Goal: Information Seeking & Learning: Compare options

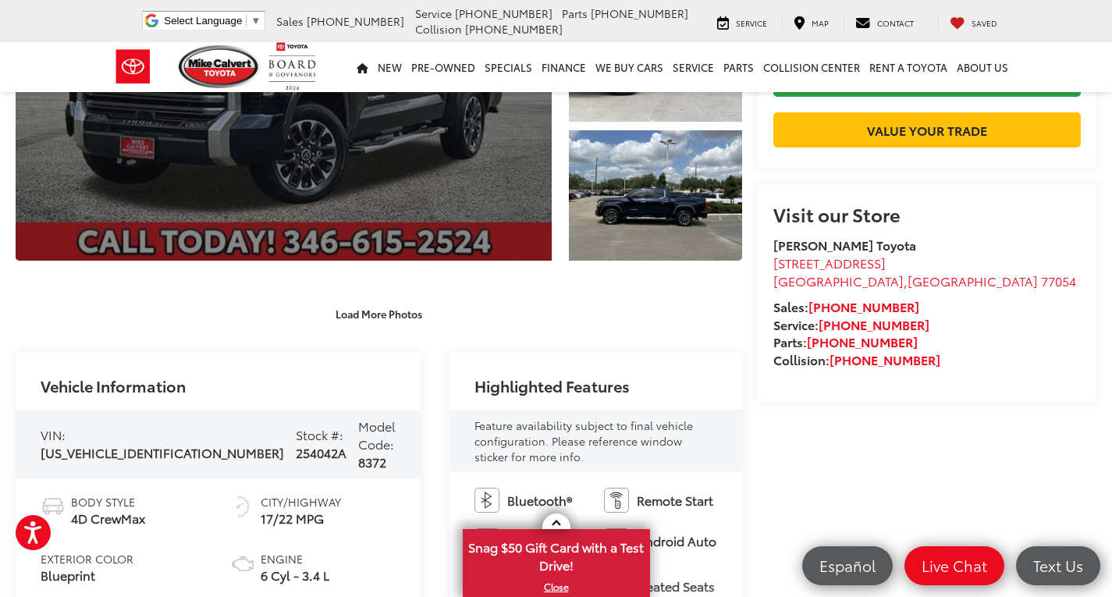
scroll to position [312, 0]
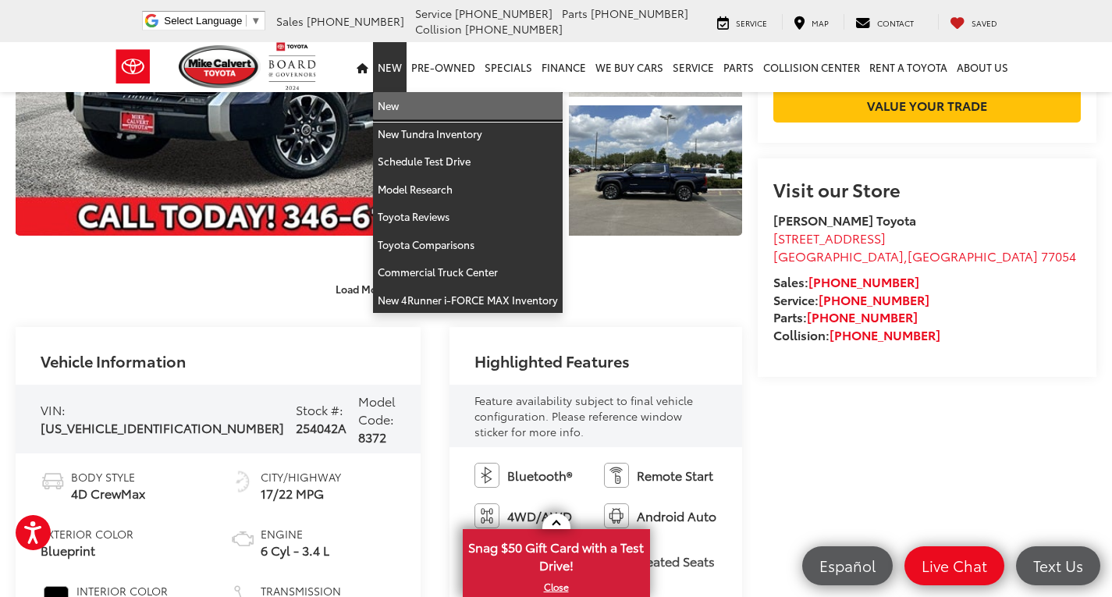
click at [400, 103] on link "New" at bounding box center [468, 106] width 190 height 28
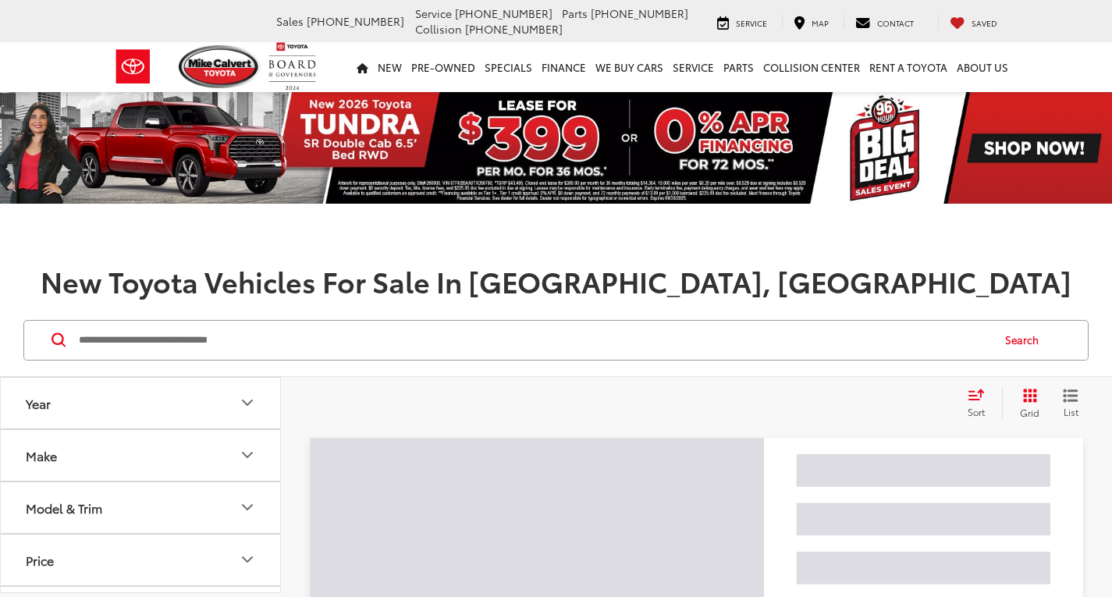
click at [353, 340] on input "Search by Make, Model, or Keyword" at bounding box center [533, 339] width 913 height 37
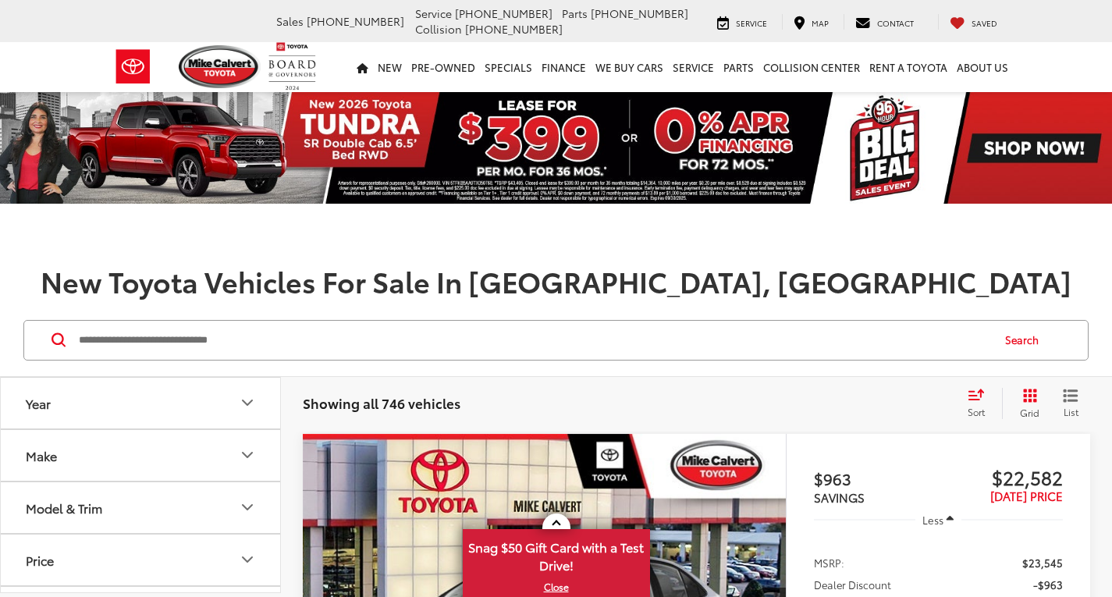
paste input "*********"
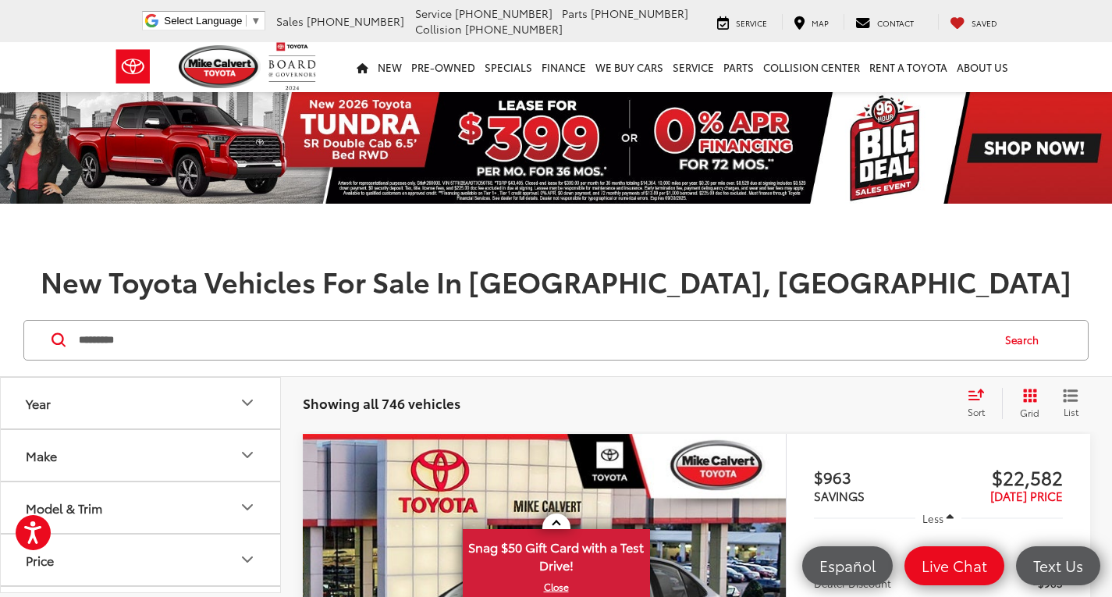
type input "*********"
click at [1028, 339] on button "Search" at bounding box center [1025, 340] width 71 height 39
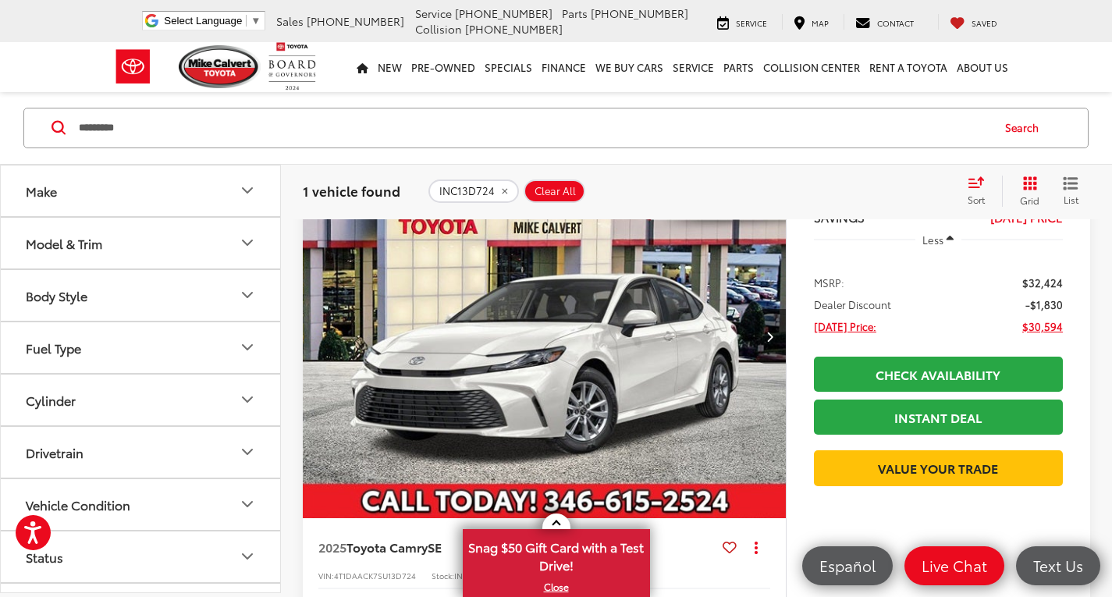
scroll to position [234, 0]
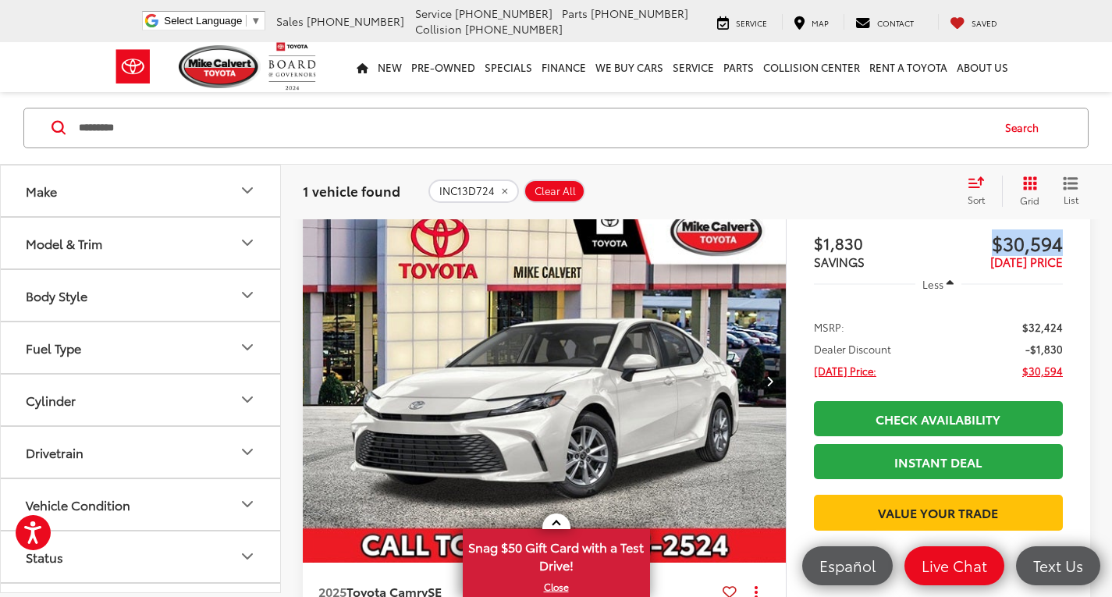
drag, startPoint x: 993, startPoint y: 248, endPoint x: 1086, endPoint y: 254, distance: 93.0
click at [1086, 254] on div "$1,830 SAVINGS $30,594 TODAY'S PRICE Less MSRP: $32,424 Dealer Discount -$1,830…" at bounding box center [938, 449] width 304 height 499
copy span "$30,594"
click at [584, 410] on img "2025 Toyota Camry SE 0" at bounding box center [544, 382] width 485 height 364
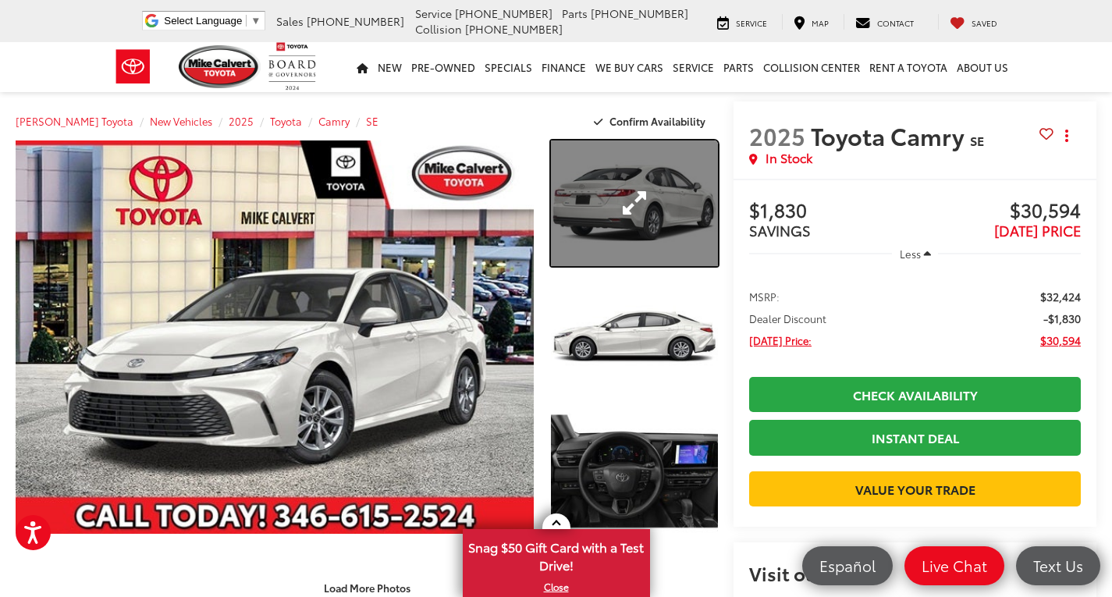
click at [620, 208] on link "Expand Photo 1" at bounding box center [634, 203] width 167 height 126
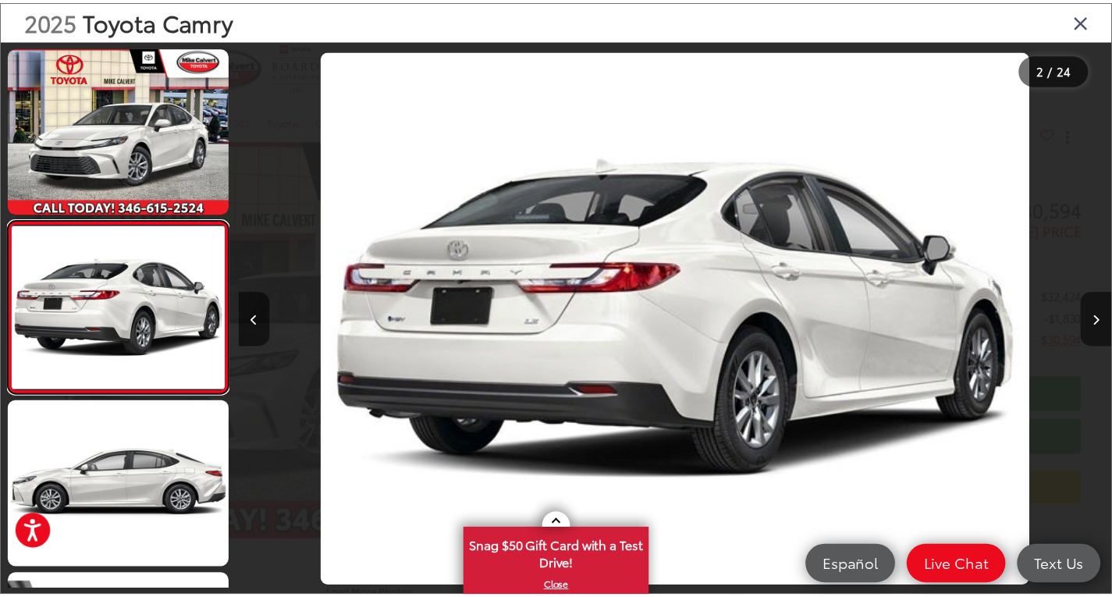
scroll to position [34, 0]
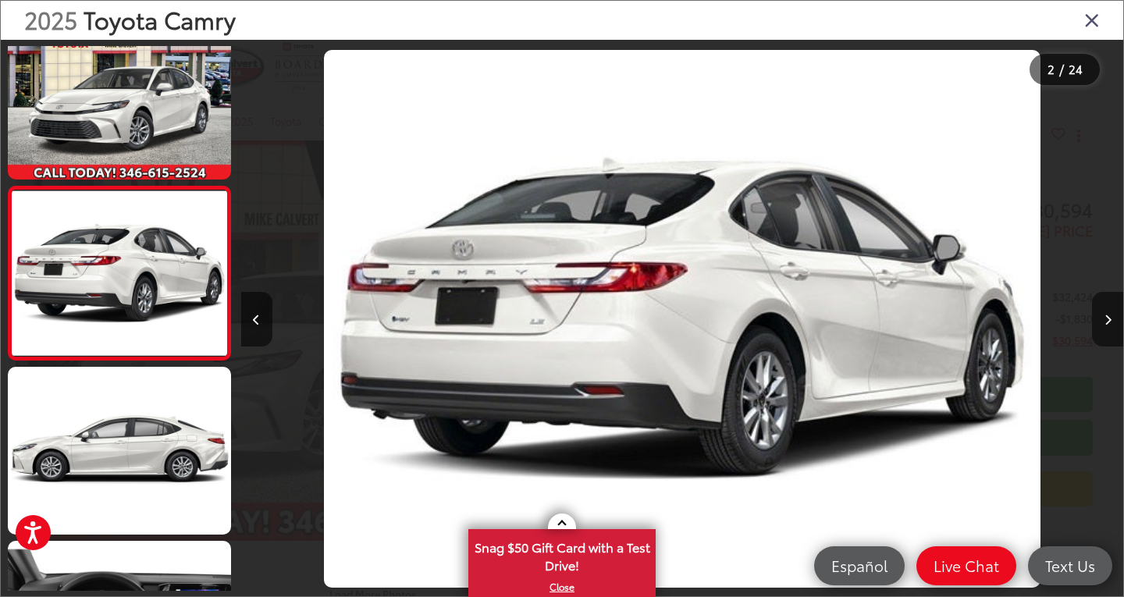
click at [691, 299] on img "2025 Toyota Camry SE 1" at bounding box center [682, 319] width 716 height 538
click at [1092, 18] on icon "Close gallery" at bounding box center [1092, 19] width 16 height 20
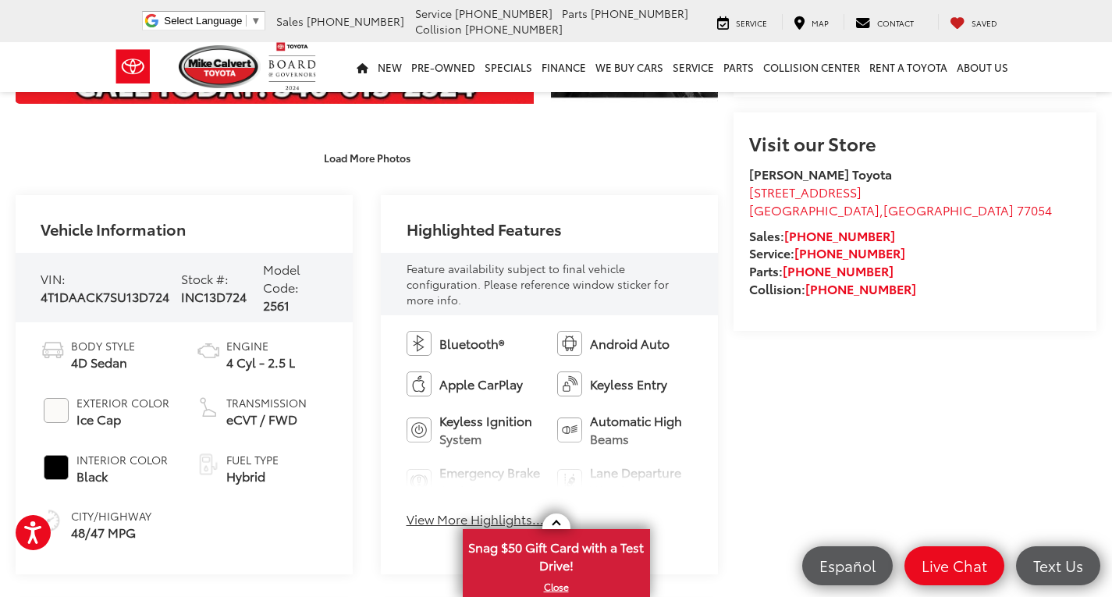
scroll to position [468, 0]
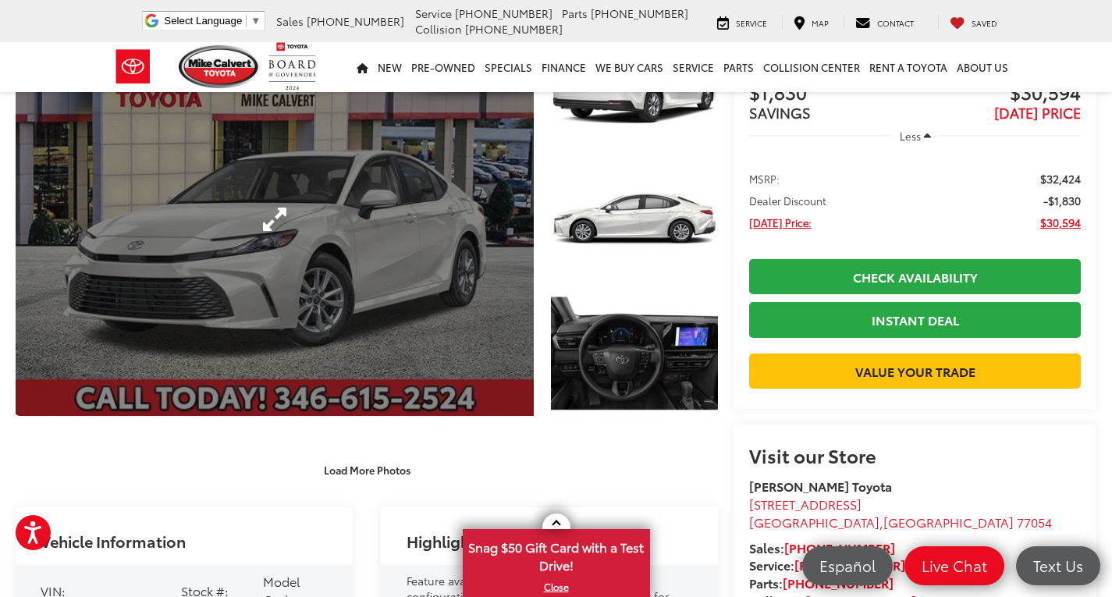
scroll to position [0, 0]
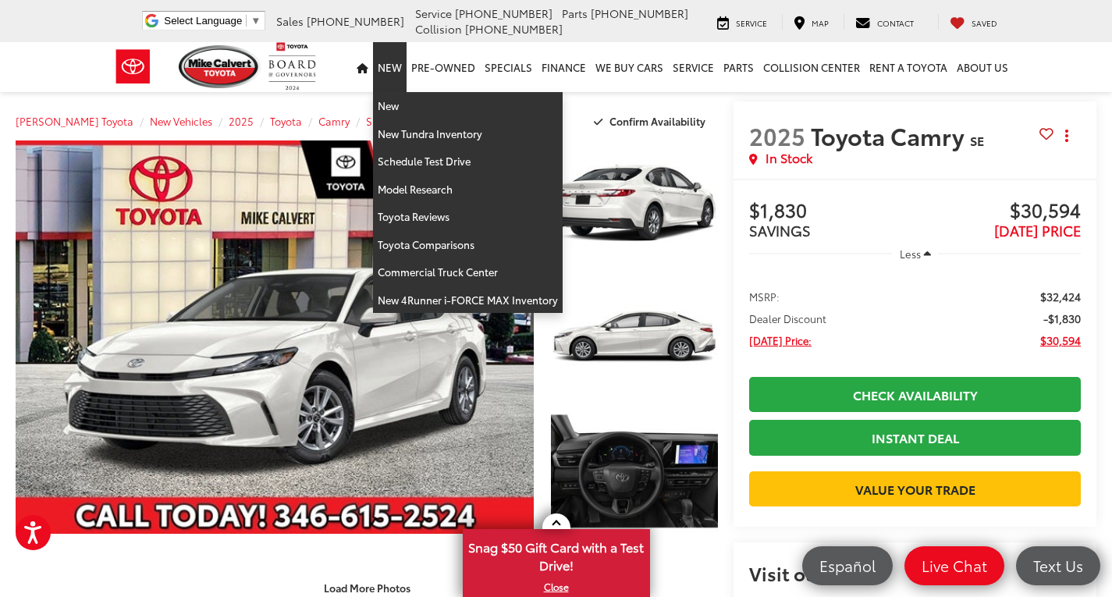
drag, startPoint x: 399, startPoint y: 63, endPoint x: 389, endPoint y: 67, distance: 10.1
drag, startPoint x: 389, startPoint y: 67, endPoint x: 381, endPoint y: 112, distance: 45.3
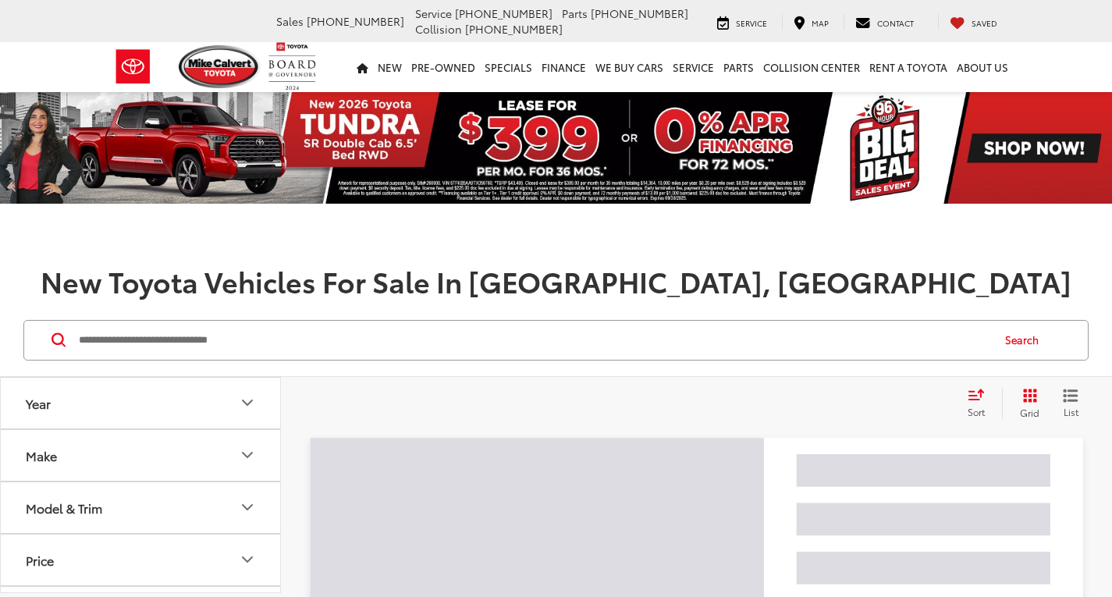
click at [301, 346] on input "Search by Make, Model, or Keyword" at bounding box center [533, 339] width 913 height 37
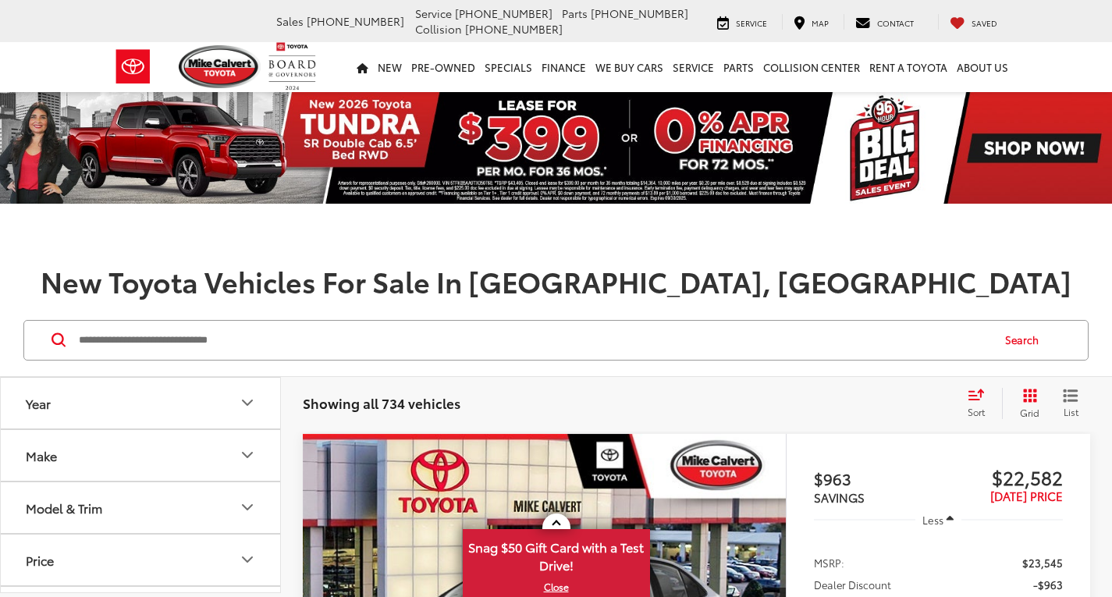
paste input "**********"
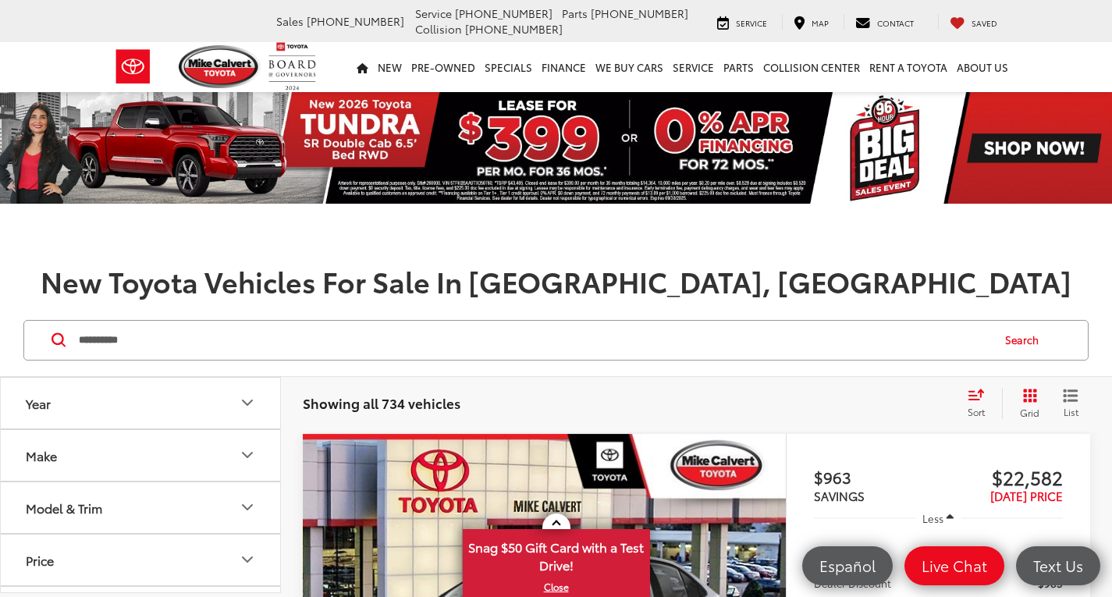
type input "**********"
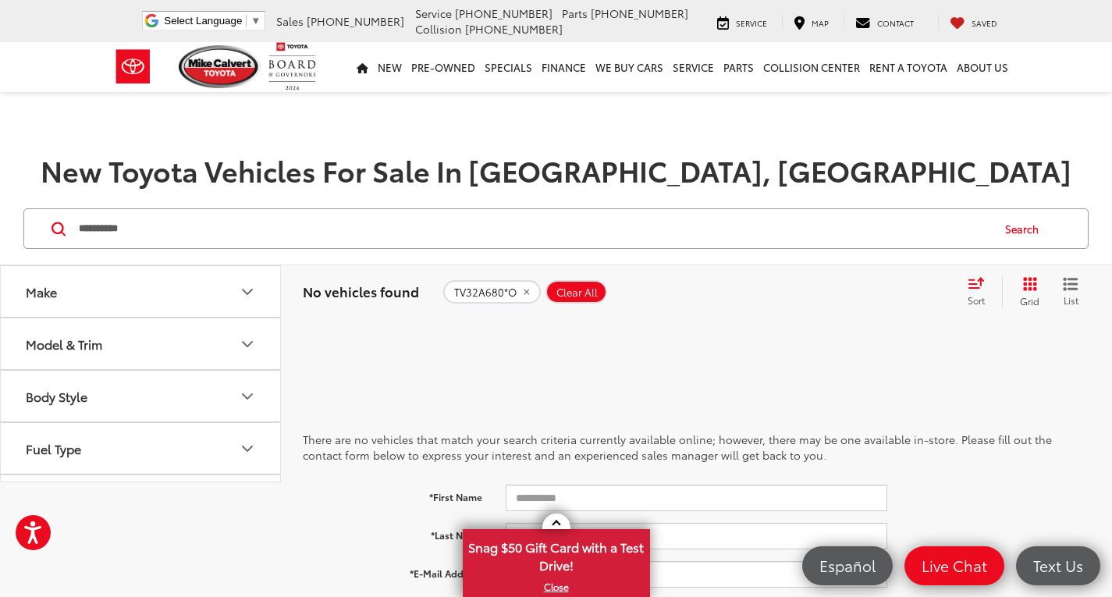
click at [146, 236] on input "**********" at bounding box center [533, 228] width 913 height 37
drag, startPoint x: 146, startPoint y: 236, endPoint x: 33, endPoint y: 245, distance: 113.5
click at [33, 245] on div "**********" at bounding box center [555, 228] width 1065 height 41
click at [368, 69] on icon "Home" at bounding box center [363, 68] width 12 height 10
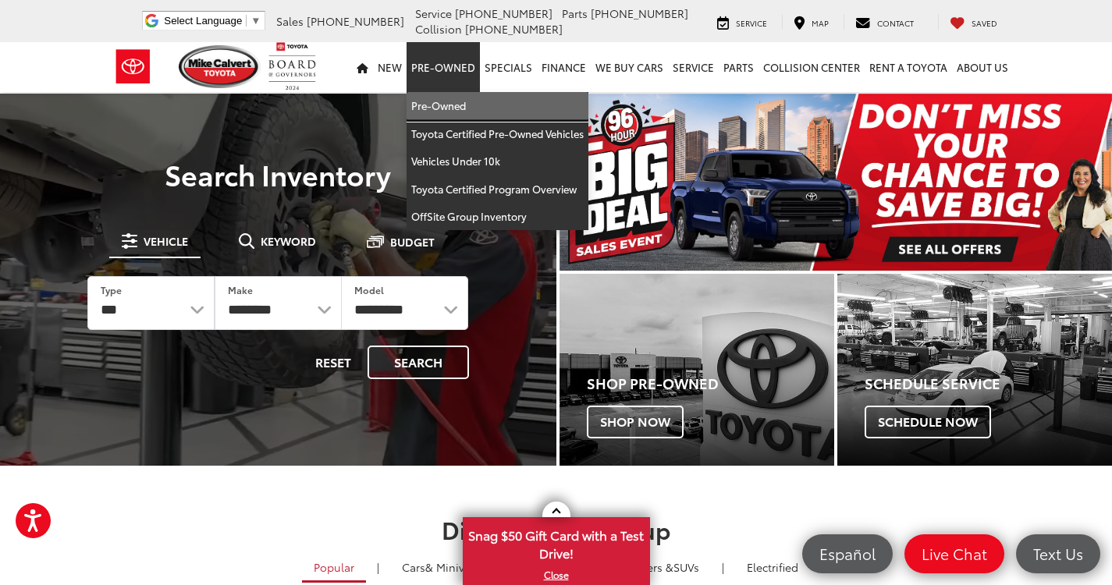
drag, startPoint x: 441, startPoint y: 96, endPoint x: 237, endPoint y: 165, distance: 215.2
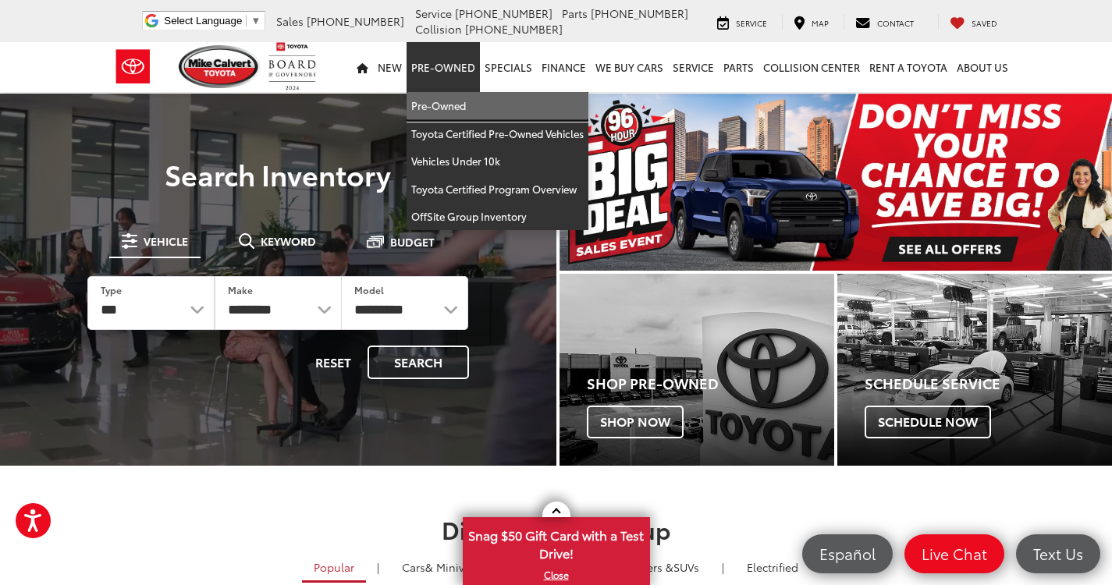
click at [441, 96] on link "Pre-Owned" at bounding box center [498, 106] width 182 height 28
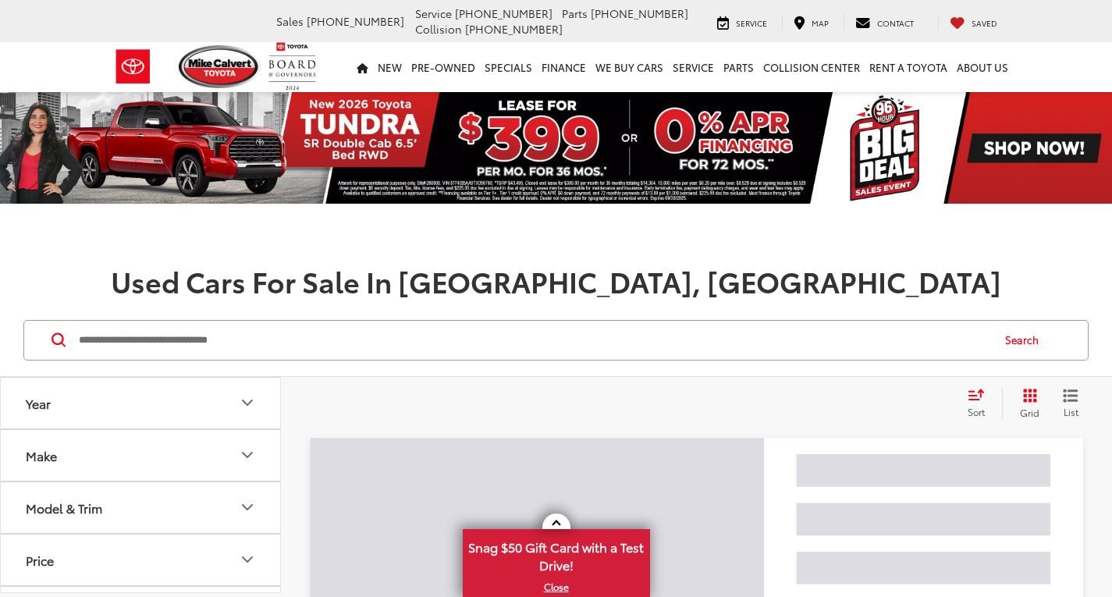
click at [284, 333] on input "Search by Make, Model, or Keyword" at bounding box center [533, 339] width 913 height 37
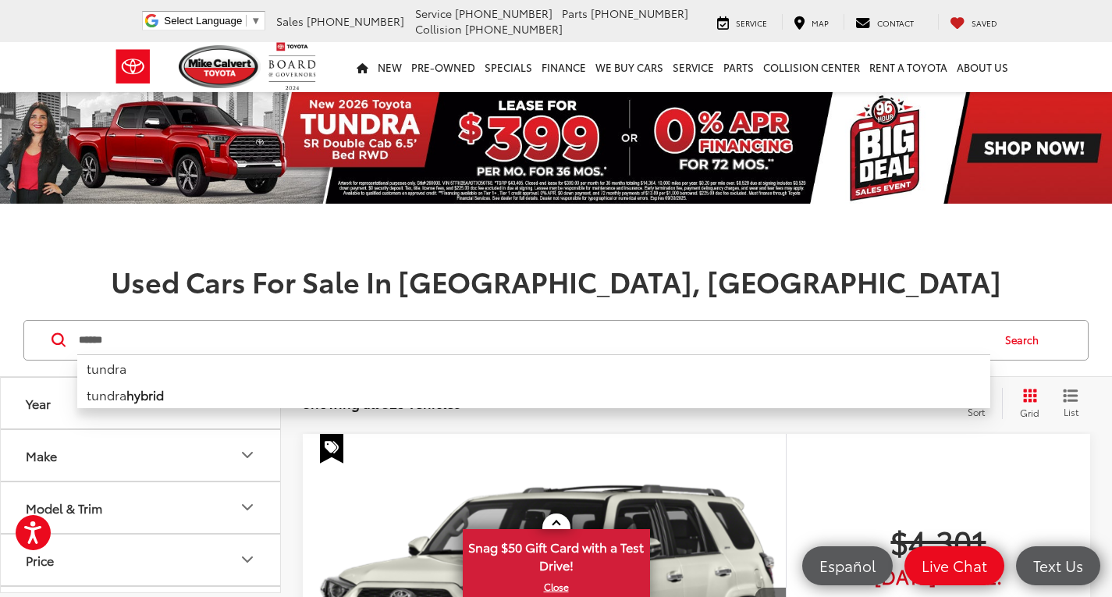
type input "******"
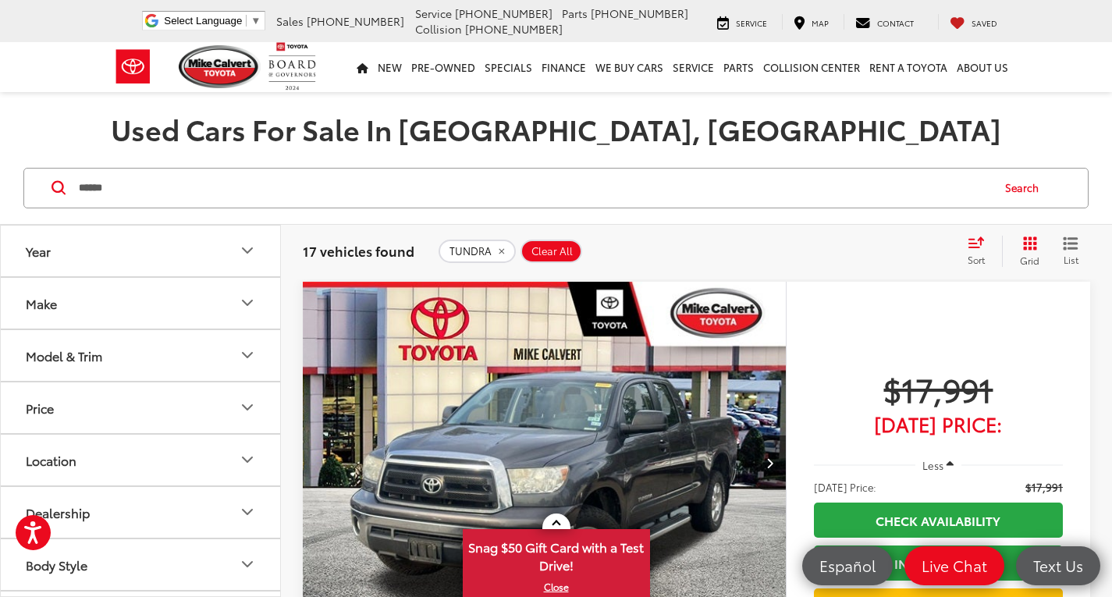
scroll to position [156, 0]
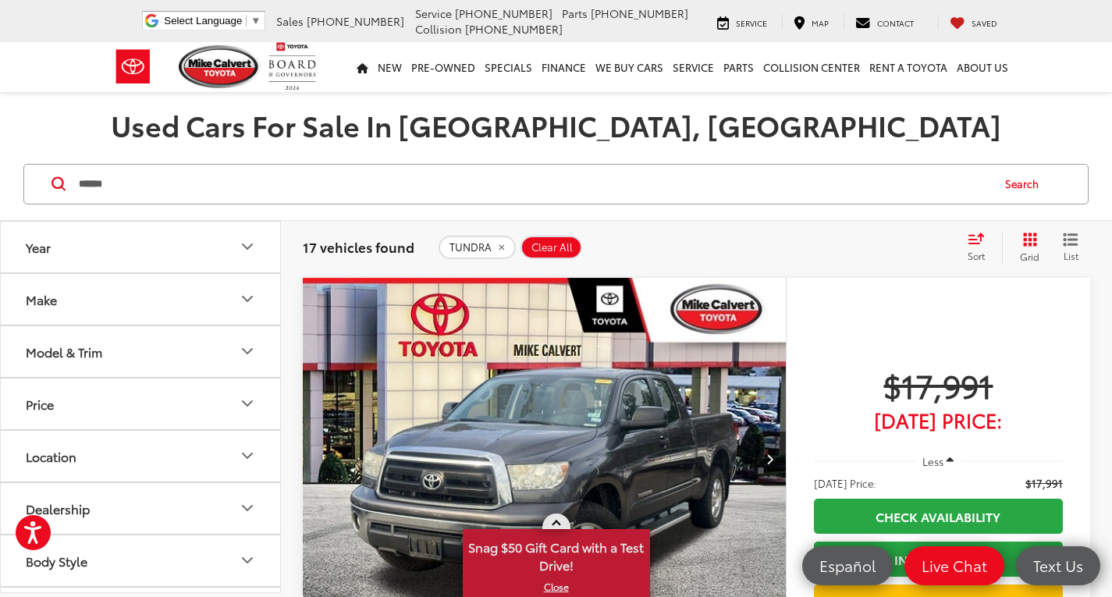
click at [556, 527] on span at bounding box center [556, 524] width 9 height 9
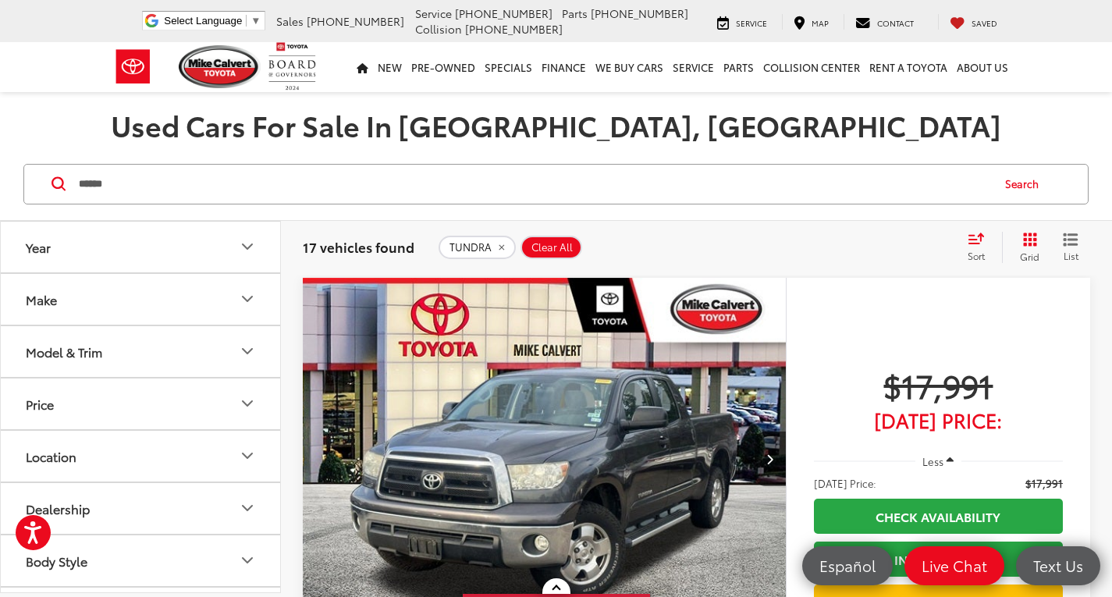
click at [968, 240] on icon "Select sort value" at bounding box center [976, 239] width 17 height 12
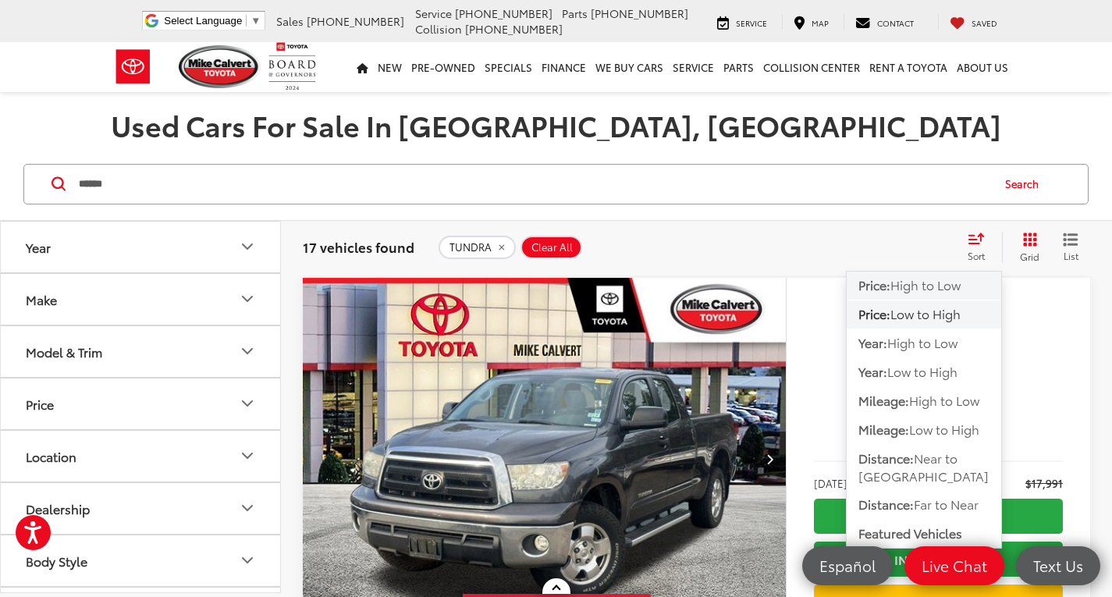
click at [961, 281] on span "High to Low" at bounding box center [925, 284] width 70 height 18
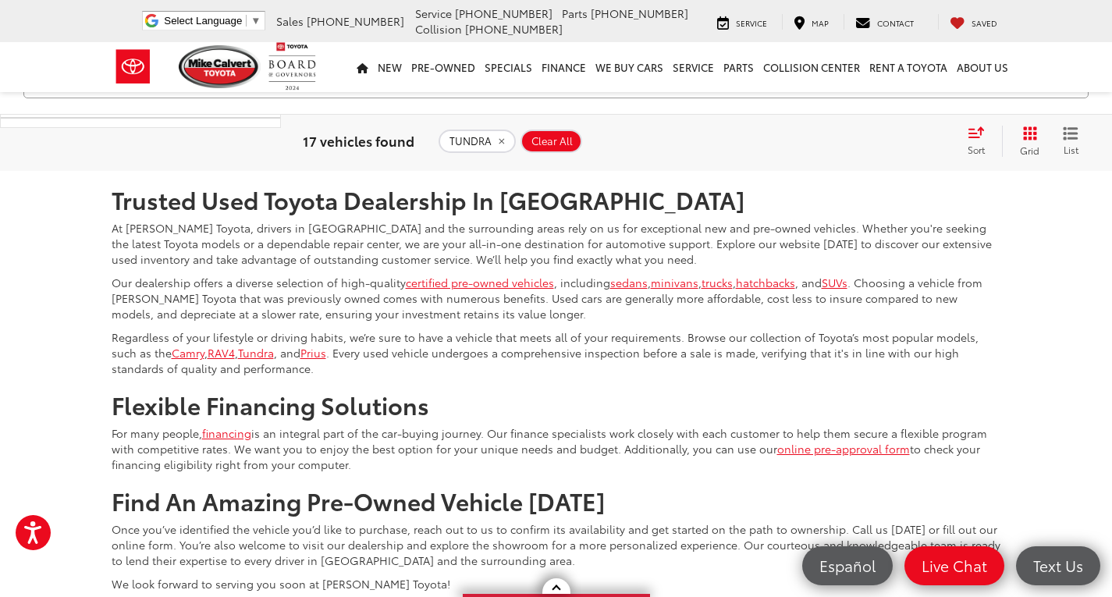
scroll to position [7121, 0]
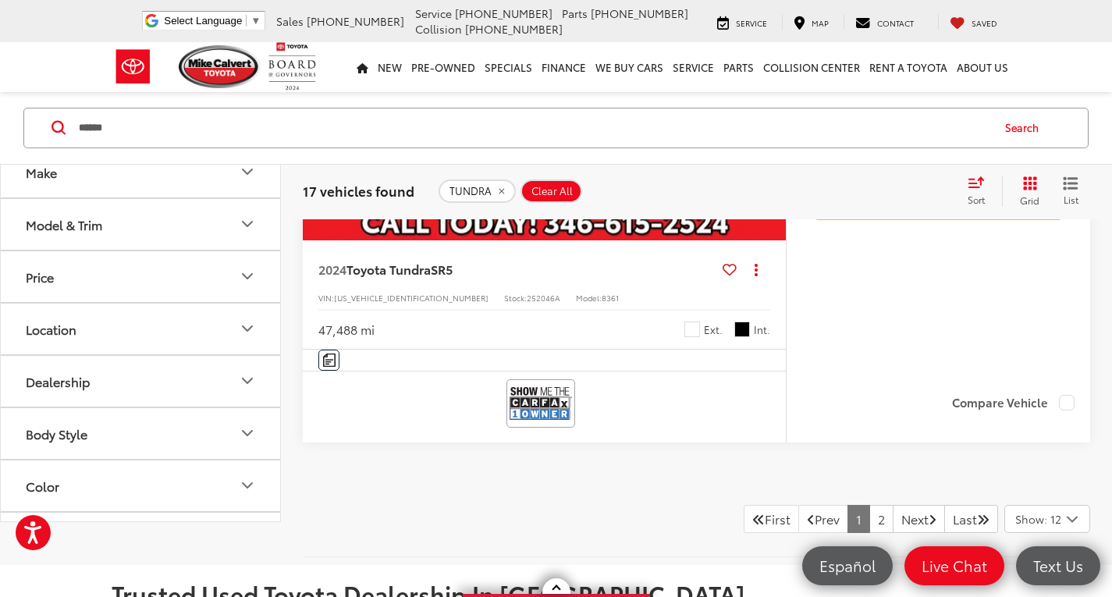
click at [1054, 521] on span "Show: 12" at bounding box center [1038, 519] width 46 height 16
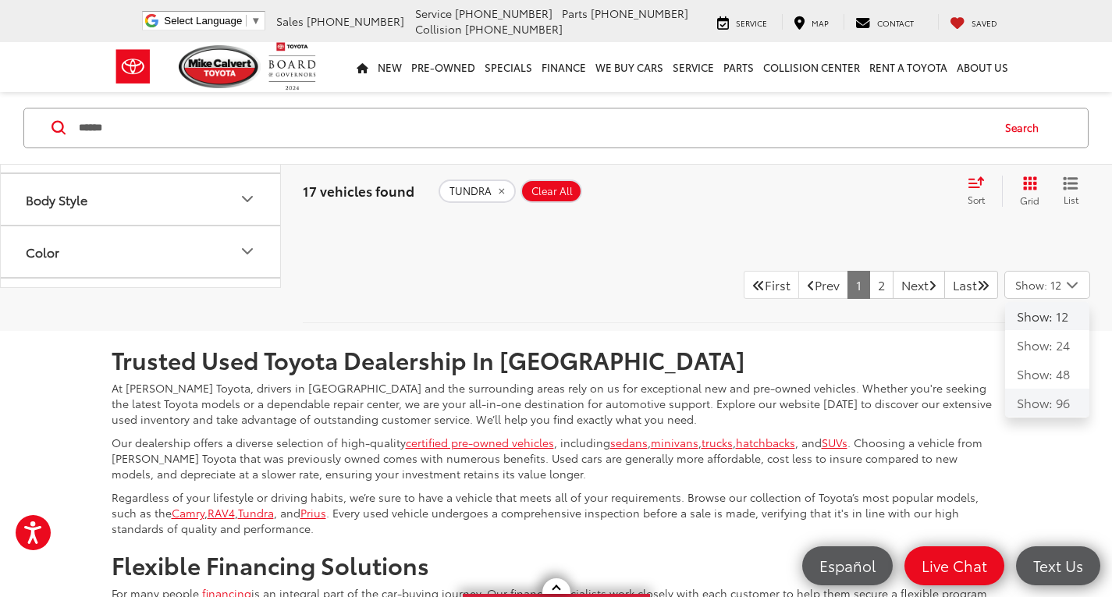
click at [1054, 407] on button "Show: 96" at bounding box center [1047, 403] width 84 height 28
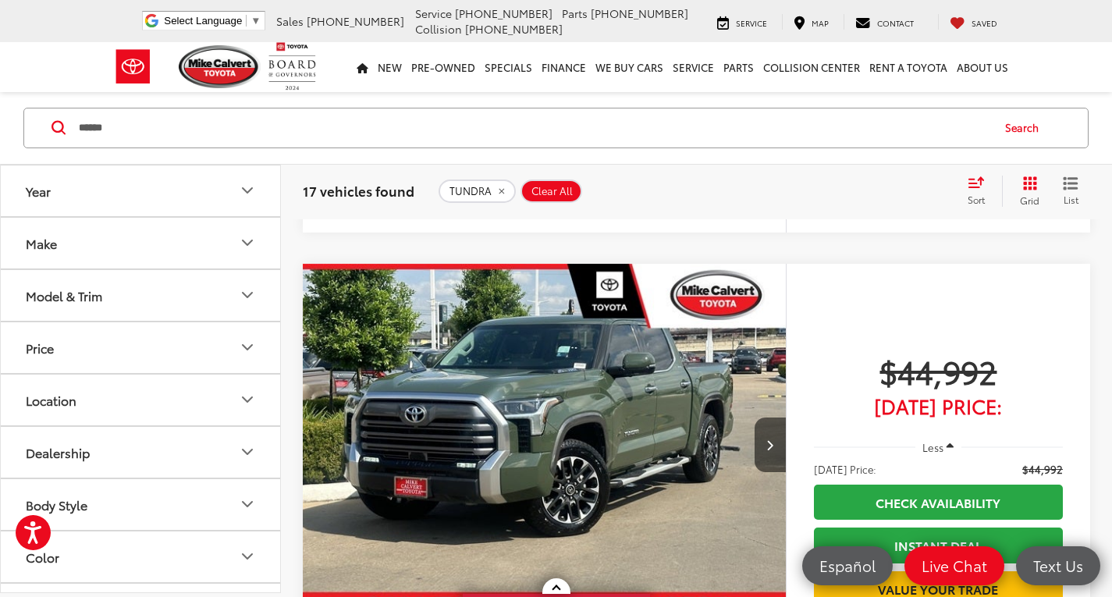
scroll to position [5619, 0]
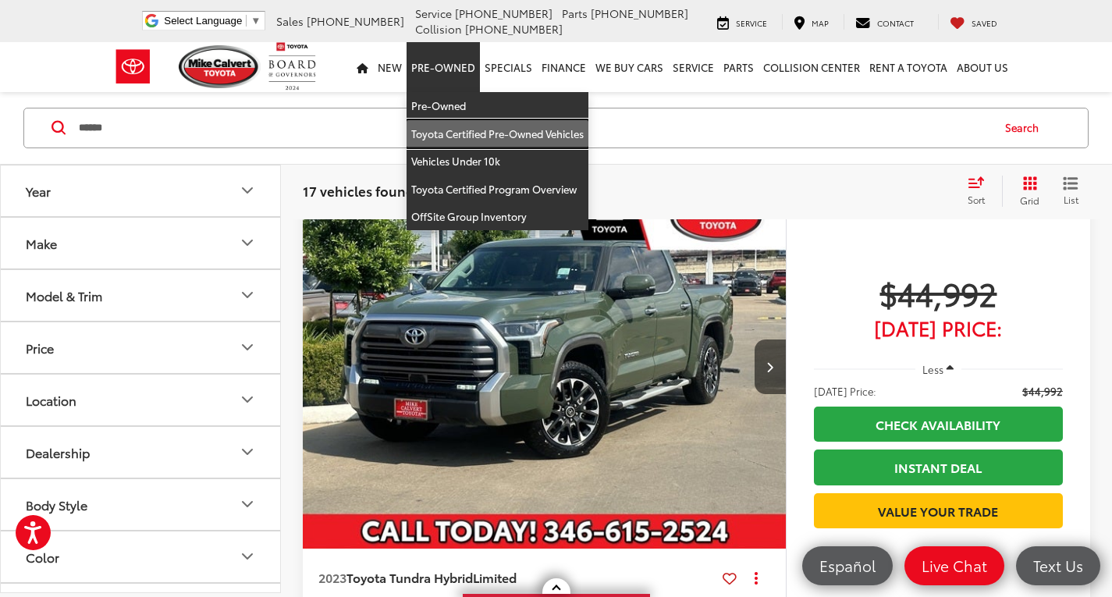
click at [477, 130] on link "Toyota Certified Pre-Owned Vehicles" at bounding box center [498, 134] width 182 height 28
